Goal: Information Seeking & Learning: Get advice/opinions

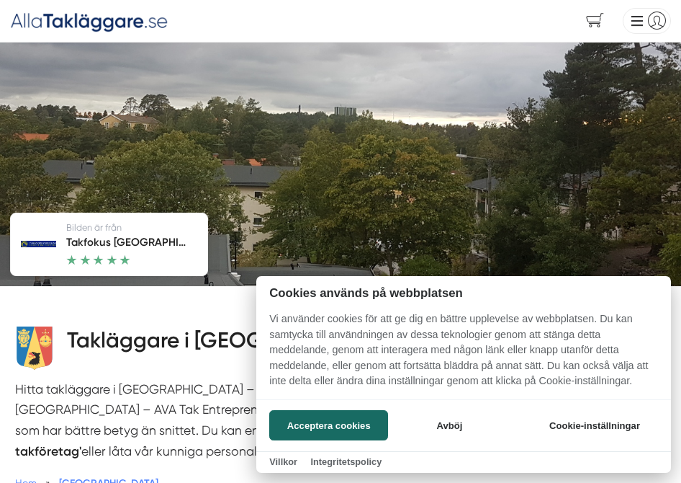
scroll to position [216, 0]
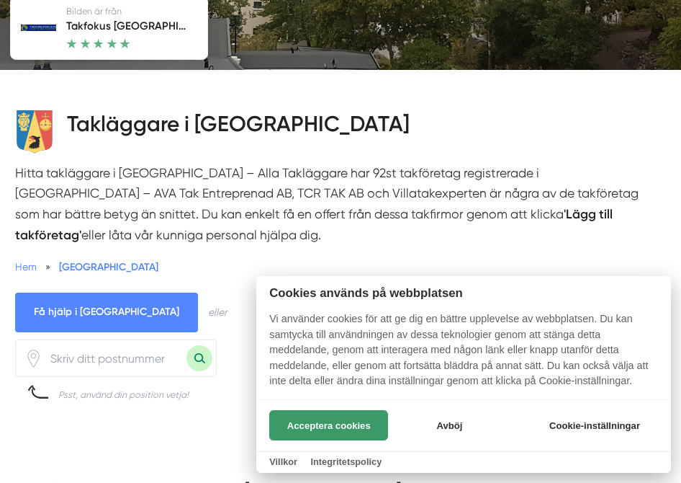
click at [307, 429] on button "Acceptera cookies" at bounding box center [328, 425] width 119 height 30
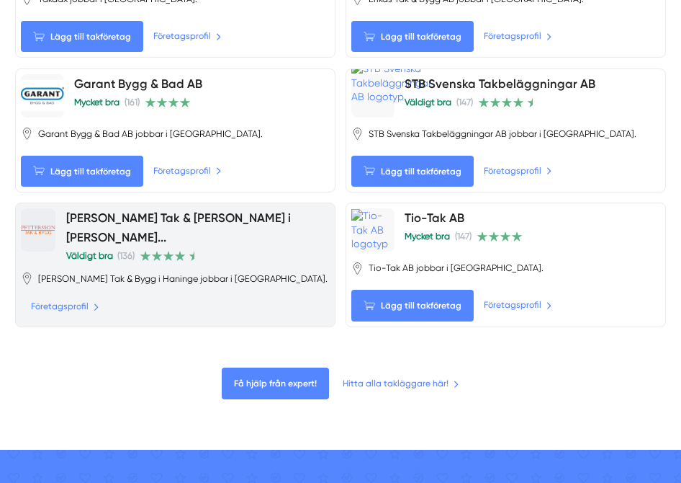
scroll to position [2017, 0]
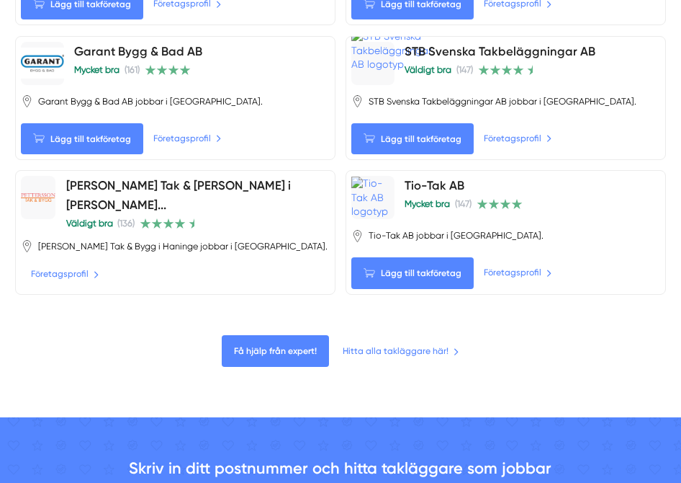
click at [403, 358] on div "Få hjälp från expert! Hitta alla takläggare här!" at bounding box center [340, 351] width 651 height 32
click at [395, 351] on link "Hitta alla takläggare här!" at bounding box center [400, 351] width 119 height 14
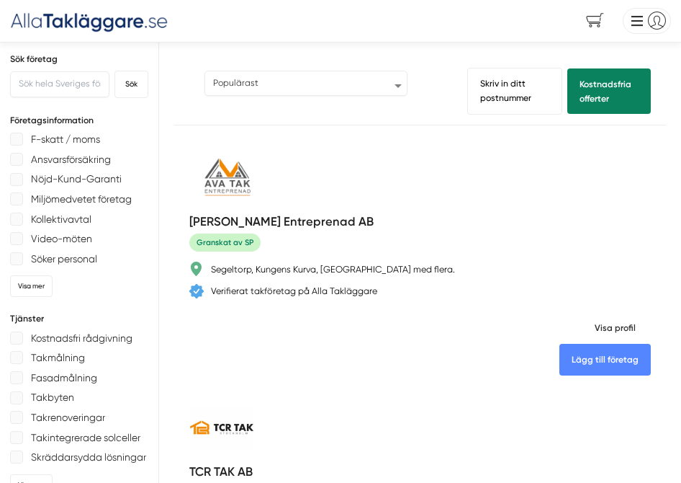
click at [401, 95] on select "Populärast Högst omdöme Flest omdömen Senaste uppdaterade Nyaste företaget på A…" at bounding box center [306, 84] width 203 height 26
click at [205, 71] on select "Populärast Högst omdöme Flest omdömen Senaste uppdaterade Nyaste företaget på A…" at bounding box center [306, 84] width 203 height 26
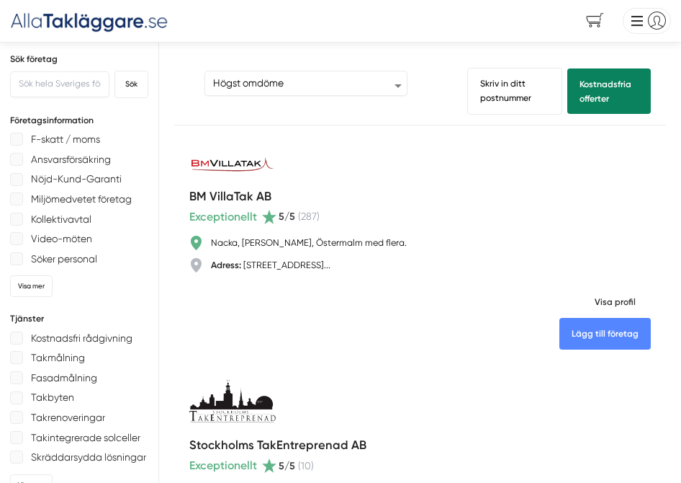
drag, startPoint x: 86, startPoint y: 199, endPoint x: 86, endPoint y: -35, distance: 233.4
click at [399, 88] on select "Populärast Högst omdöme Flest omdömen Senaste uppdaterade Nyaste företaget på A…" at bounding box center [306, 84] width 203 height 26
click at [205, 71] on select "Populärast Högst omdöme Flest omdömen Senaste uppdaterade Nyaste företaget på A…" at bounding box center [306, 84] width 203 height 26
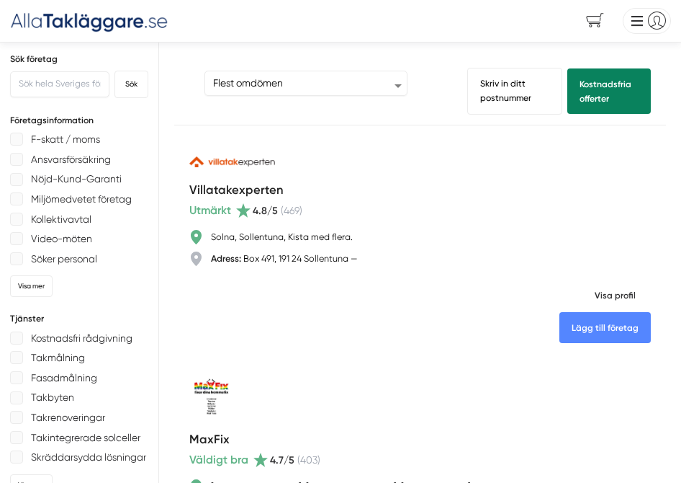
drag, startPoint x: 460, startPoint y: 426, endPoint x: 403, endPoint y: 55, distance: 374.4
click at [400, 96] on div "Sortera Populärast Högst omdöme Flest omdömen Senaste uppdaterade Nyaste företa…" at bounding box center [320, 91] width 263 height 47
click at [398, 87] on select "Populärast Högst omdöme Flest omdömen Senaste uppdaterade Nyaste företaget på A…" at bounding box center [306, 84] width 203 height 26
click at [205, 71] on select "Populärast Högst omdöme Flest omdömen Senaste uppdaterade Nyaste företaget på A…" at bounding box center [306, 84] width 203 height 26
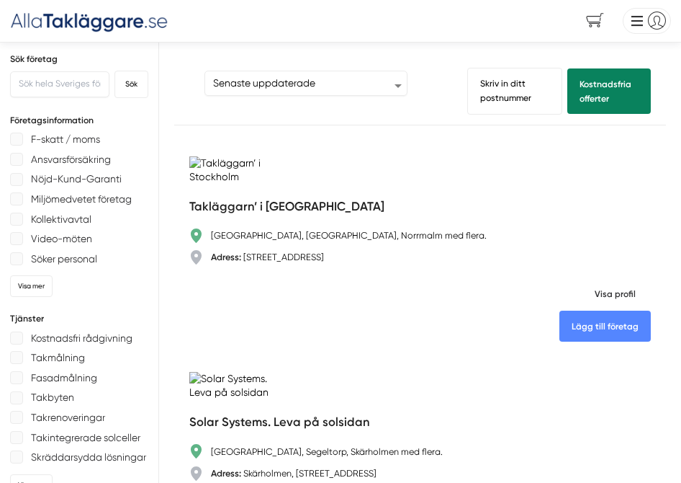
drag, startPoint x: 409, startPoint y: 217, endPoint x: 422, endPoint y: 62, distance: 155.4
click at [411, 71] on div "Sortera Populärast Högst omdöme Flest omdömen Senaste uppdaterade Nyaste företa…" at bounding box center [320, 82] width 263 height 28
click at [398, 86] on select "Populärast Högst omdöme Flest omdömen Senaste uppdaterade Nyaste företaget på A…" at bounding box center [306, 84] width 203 height 26
click at [528, 94] on link "Skriv in ditt postnummer" at bounding box center [514, 91] width 95 height 47
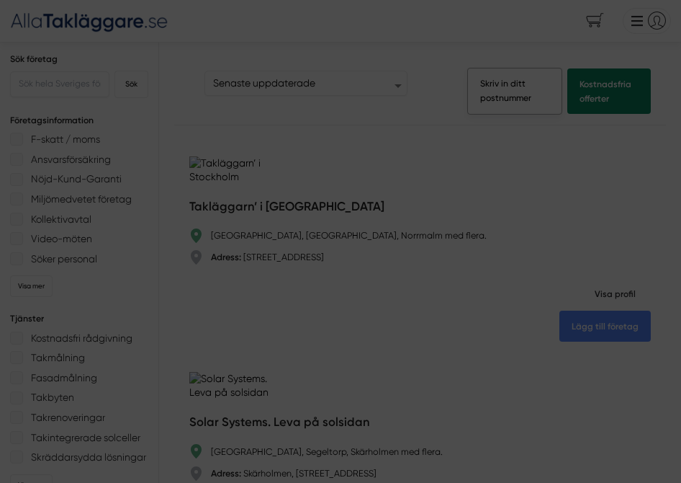
click at [525, 86] on div at bounding box center [340, 241] width 681 height 483
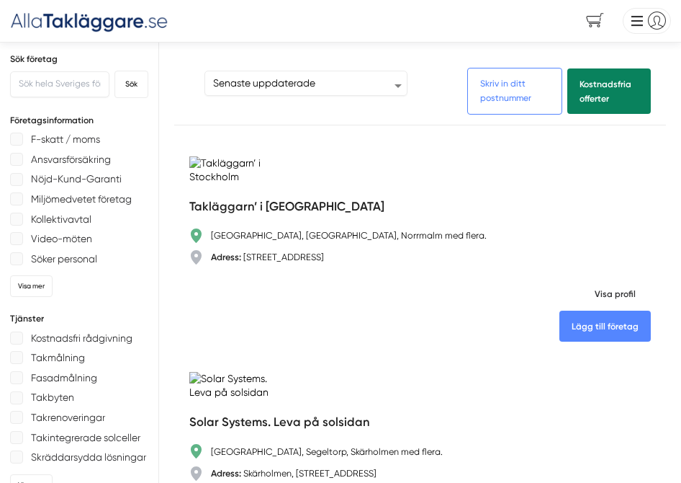
click at [514, 102] on link "Skriv in ditt postnummer" at bounding box center [514, 91] width 95 height 47
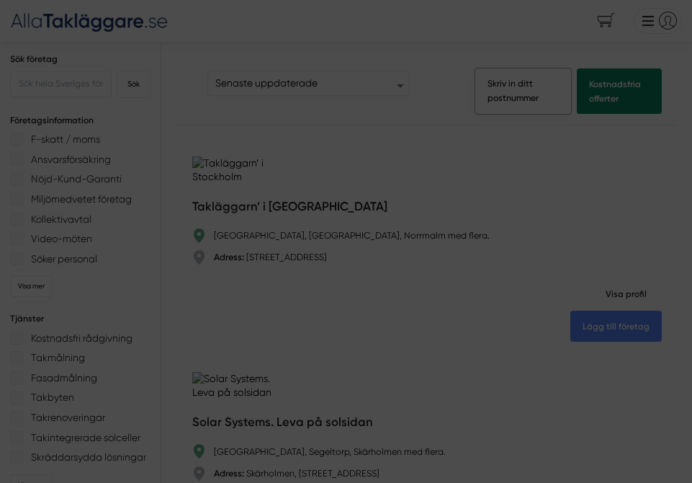
click at [513, 101] on div at bounding box center [346, 241] width 692 height 483
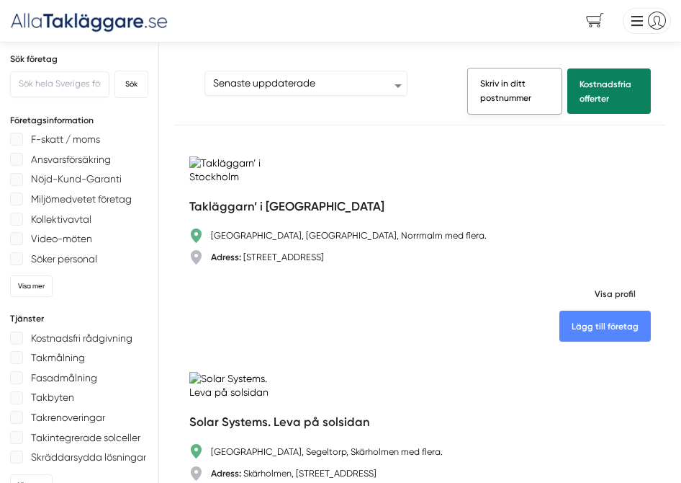
click at [514, 83] on link "Skriv in ditt postnummer" at bounding box center [514, 91] width 95 height 47
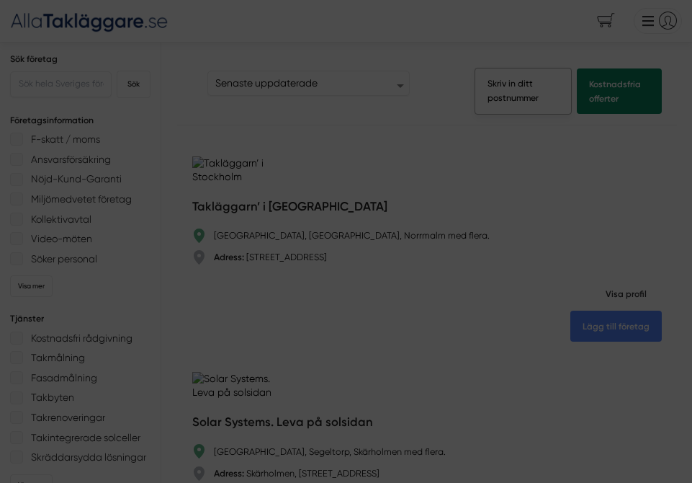
click at [520, 87] on div at bounding box center [346, 241] width 692 height 483
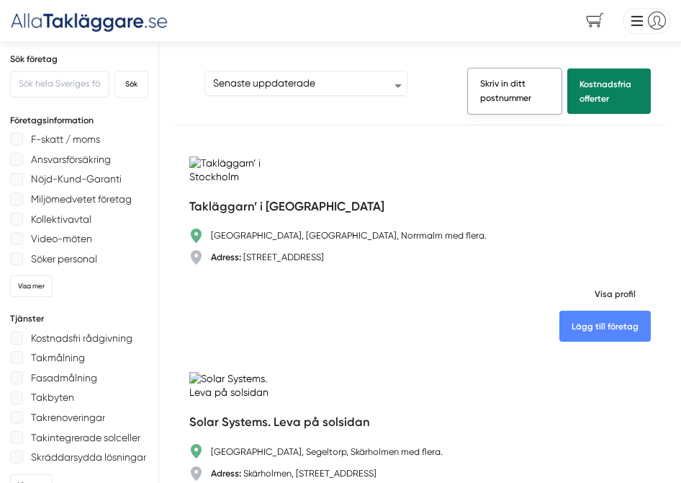
click at [493, 112] on link "Skriv in ditt postnummer" at bounding box center [514, 91] width 95 height 47
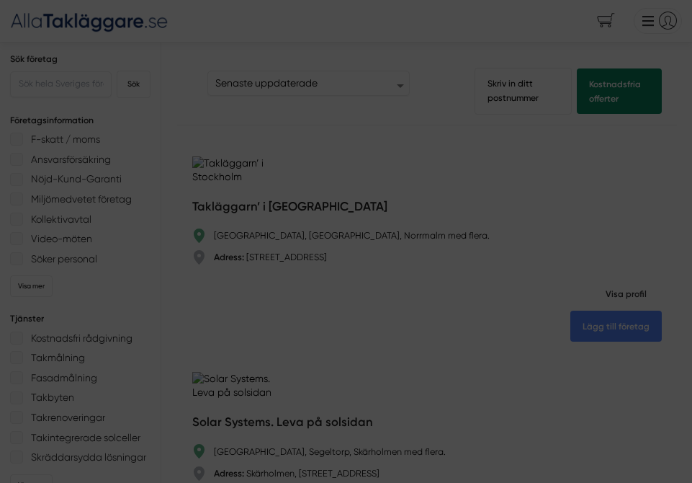
click at [510, 86] on div at bounding box center [346, 241] width 692 height 483
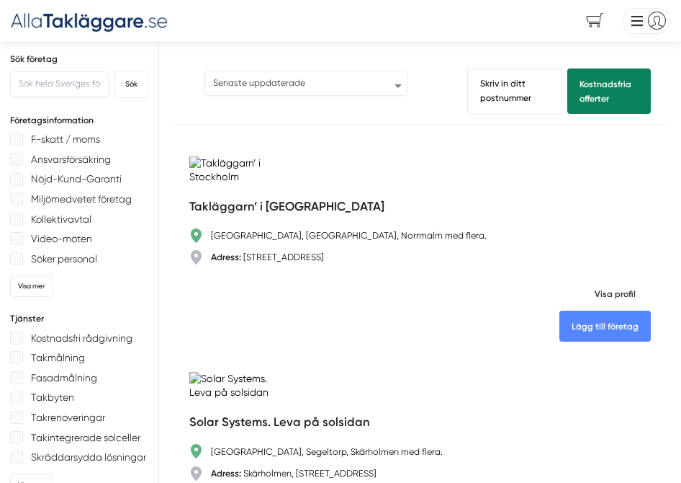
click at [397, 84] on select "Populärast Högst omdöme Flest omdömen Senaste uppdaterade Nyaste företaget på A…" at bounding box center [306, 84] width 203 height 26
click at [506, 77] on link "Skriv in ditt postnummer" at bounding box center [514, 91] width 95 height 47
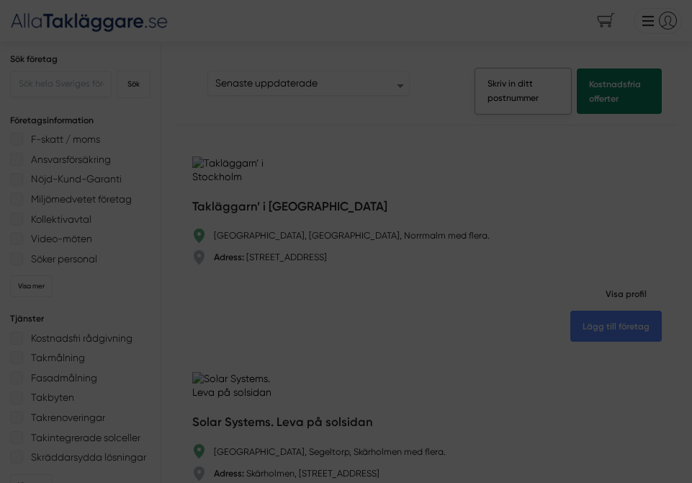
click at [508, 82] on div at bounding box center [346, 241] width 692 height 483
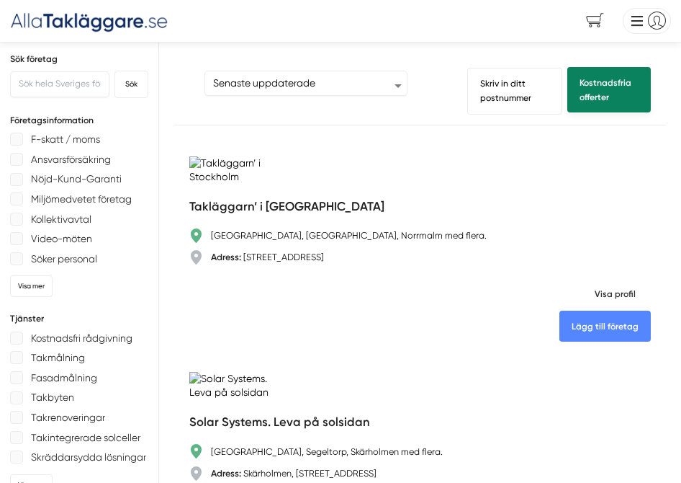
click at [595, 90] on link "Kostnadsfria offerter" at bounding box center [609, 89] width 83 height 45
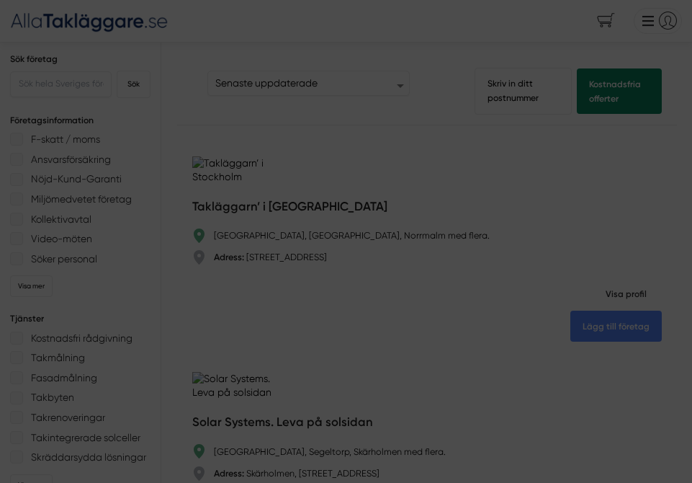
click at [492, 170] on div at bounding box center [346, 241] width 692 height 483
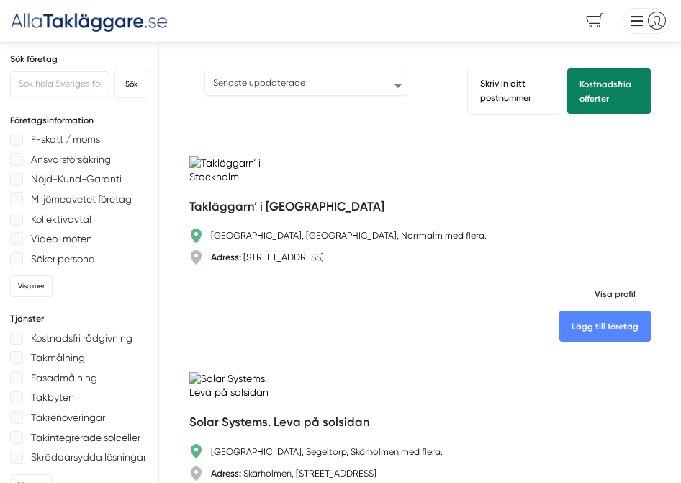
click at [403, 84] on select "Populärast Högst omdöme Flest omdömen Senaste uppdaterade Nyaste företaget på A…" at bounding box center [306, 84] width 203 height 26
click at [205, 71] on select "Populärast Högst omdöme Flest omdömen Senaste uppdaterade Nyaste företaget på A…" at bounding box center [306, 84] width 203 height 26
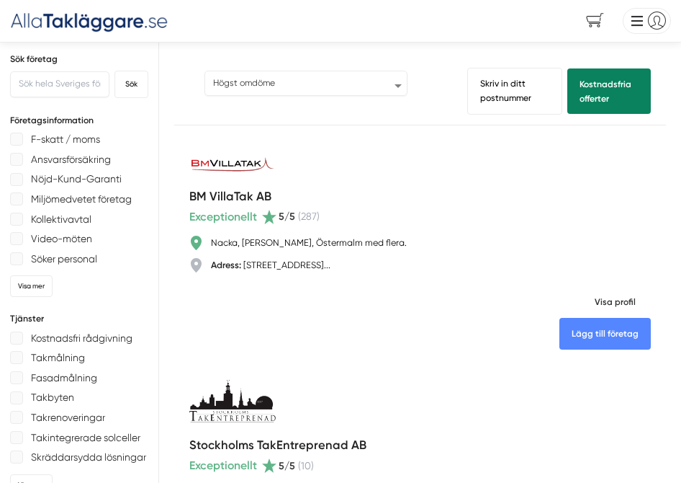
drag, startPoint x: 395, startPoint y: 82, endPoint x: 394, endPoint y: 89, distance: 7.3
click at [395, 82] on select "Populärast Högst omdöme Flest omdömen Senaste uppdaterade Nyaste företaget på A…" at bounding box center [306, 84] width 203 height 26
click at [205, 71] on select "Populärast Högst omdöme Flest omdömen Senaste uppdaterade Nyaste företaget på A…" at bounding box center [306, 84] width 203 height 26
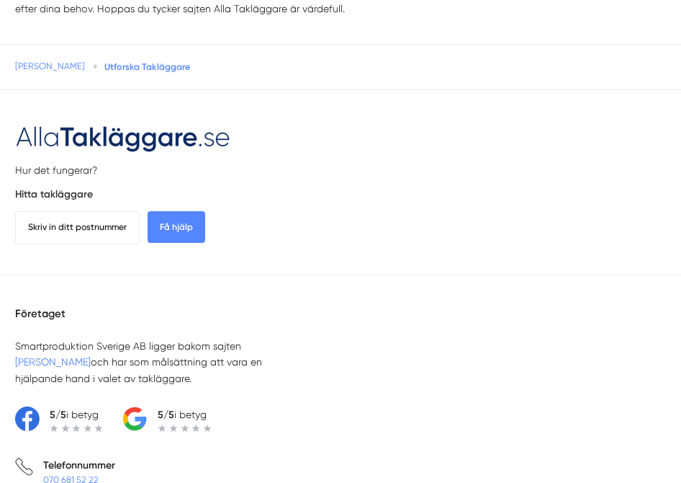
scroll to position [8499, 0]
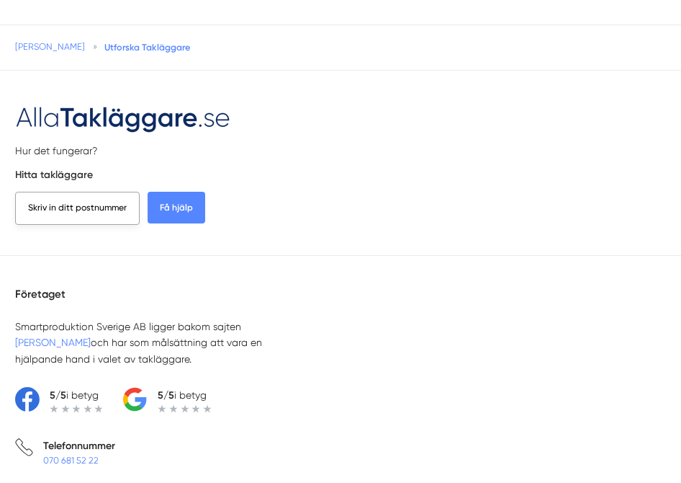
click at [99, 225] on span "Skriv in ditt postnummer" at bounding box center [77, 208] width 125 height 33
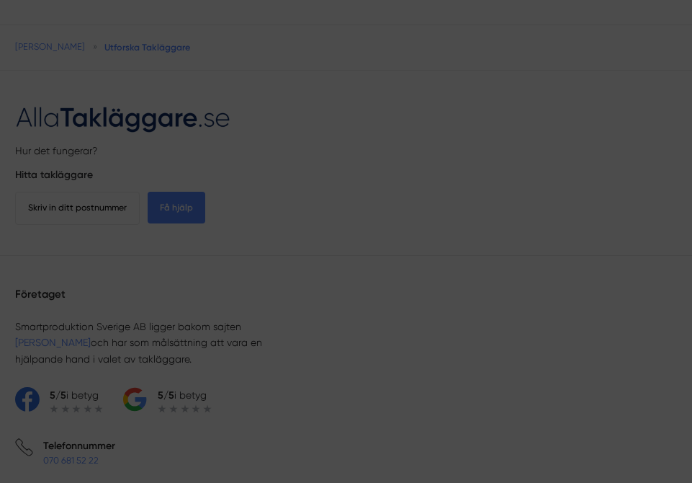
click at [70, 274] on div at bounding box center [346, 241] width 692 height 483
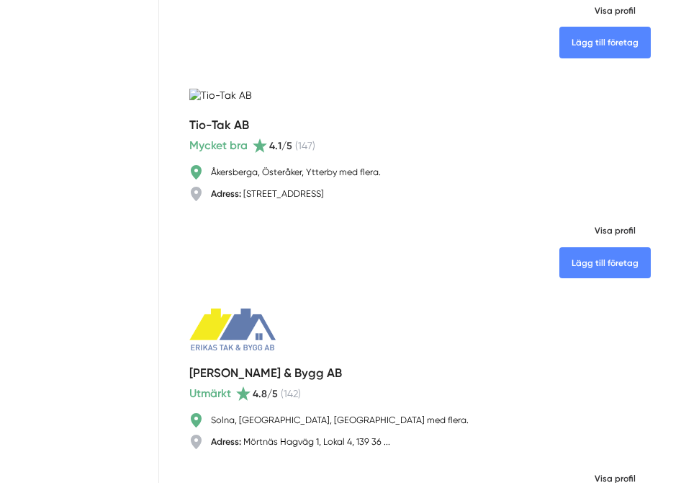
scroll to position [0, 0]
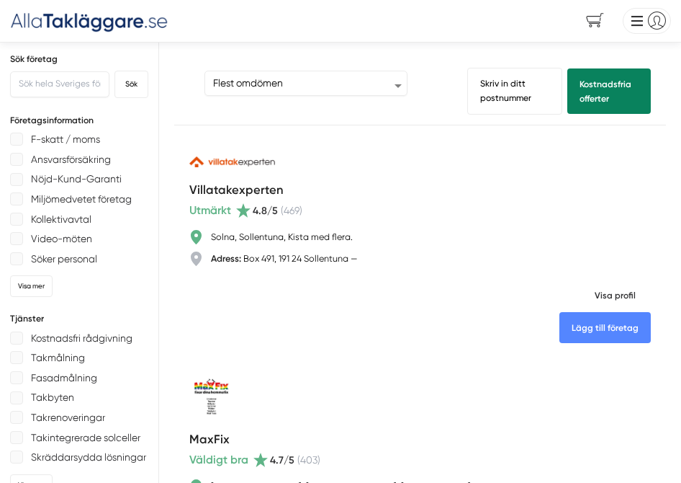
drag, startPoint x: 560, startPoint y: 220, endPoint x: 355, endPoint y: -149, distance: 422.3
click at [508, 94] on link "Skriv in ditt postnummer" at bounding box center [514, 91] width 95 height 47
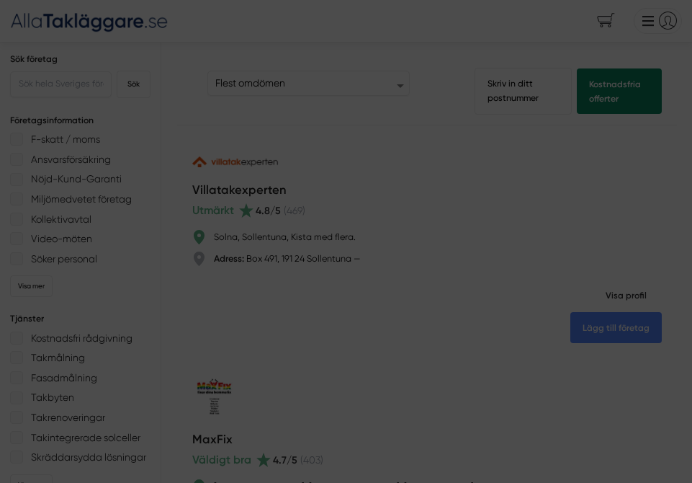
click at [509, 104] on div at bounding box center [346, 241] width 692 height 483
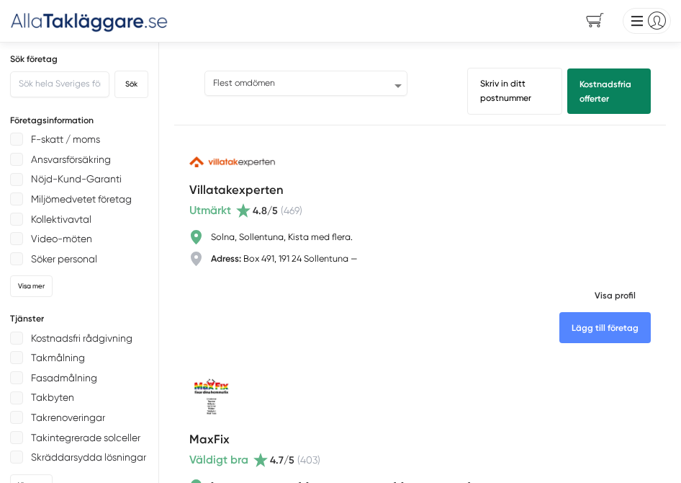
click at [400, 81] on select "Populärast Högst omdöme Flest omdömen Senaste uppdaterade Nyaste företaget på A…" at bounding box center [306, 84] width 203 height 26
click at [205, 71] on select "Populärast Högst omdöme Flest omdömen Senaste uppdaterade Nyaste företaget på A…" at bounding box center [306, 84] width 203 height 26
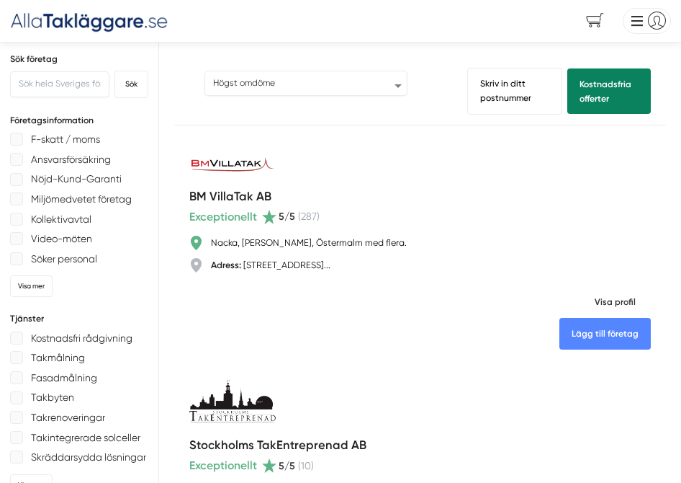
click at [400, 86] on select "Populärast Högst omdöme Flest omdömen Senaste uppdaterade Nyaste företaget på A…" at bounding box center [306, 84] width 203 height 26
click at [205, 71] on select "Populärast Högst omdöme Flest omdömen Senaste uppdaterade Nyaste företaget på A…" at bounding box center [306, 84] width 203 height 26
click at [394, 89] on select "Populärast Högst omdöme Flest omdömen Senaste uppdaterade Nyaste företaget på A…" at bounding box center [306, 84] width 203 height 26
select select "most-reviews"
click at [205, 71] on select "Populärast Högst omdöme Flest omdömen Senaste uppdaterade Nyaste företaget på A…" at bounding box center [306, 84] width 203 height 26
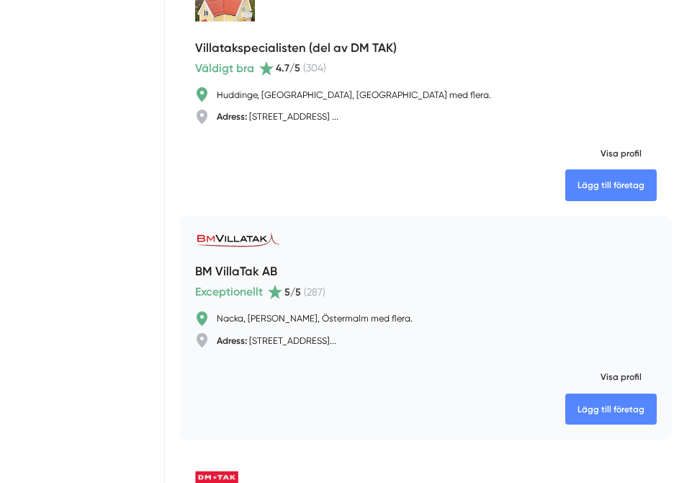
scroll to position [1440, 0]
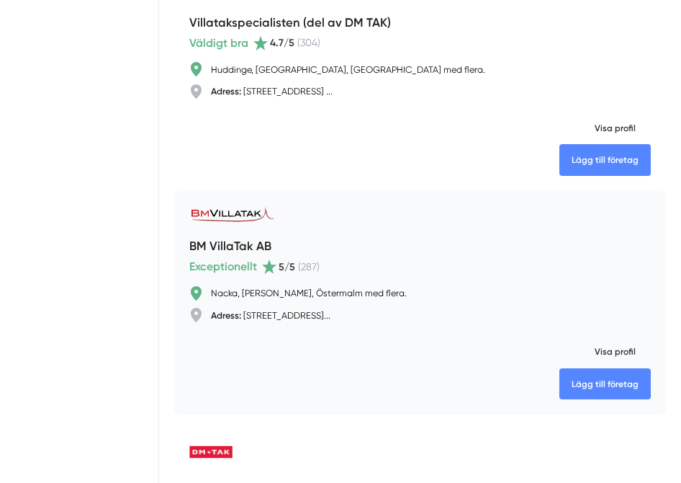
click at [212, 243] on h4 "BM VillaTak AB" at bounding box center [230, 247] width 82 height 22
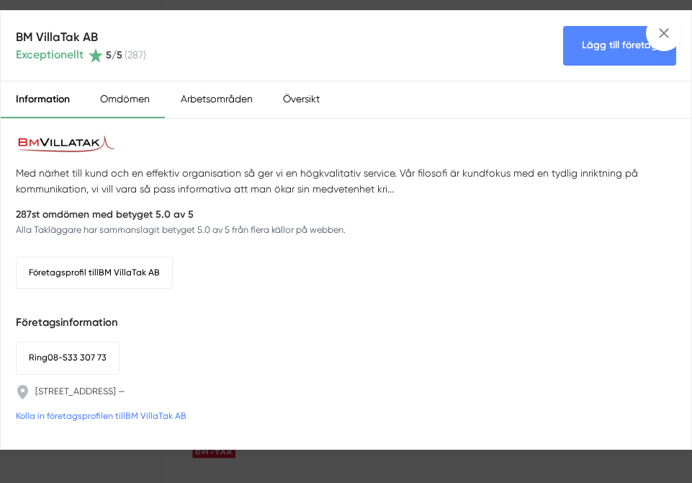
click at [137, 102] on div "Omdömen" at bounding box center [125, 99] width 80 height 37
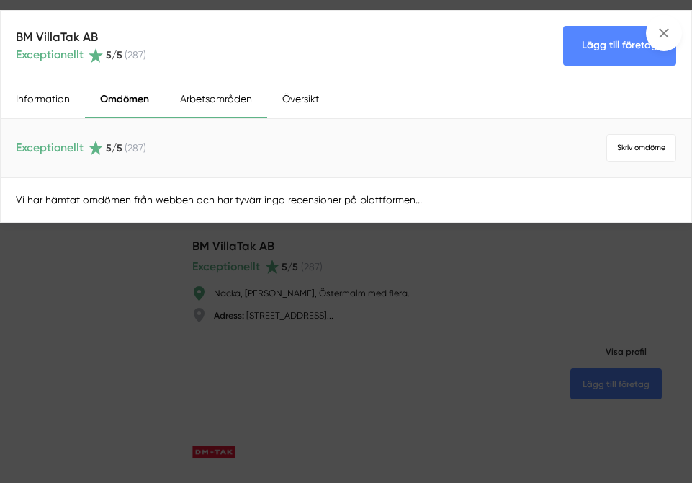
click at [212, 107] on div "Arbetsområden" at bounding box center [215, 99] width 102 height 37
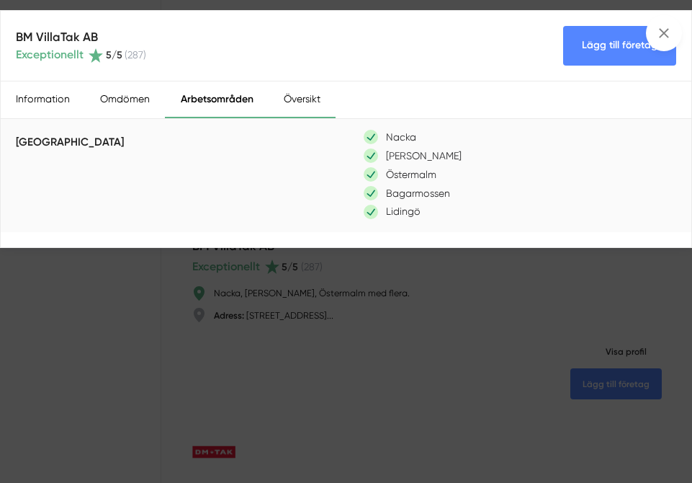
click at [285, 99] on div "Översikt" at bounding box center [302, 99] width 67 height 37
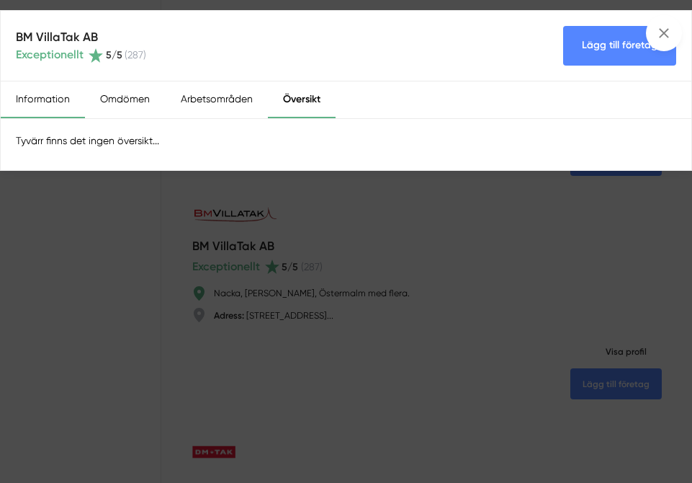
click at [50, 102] on div "Information" at bounding box center [43, 99] width 84 height 37
